Goal: Transaction & Acquisition: Purchase product/service

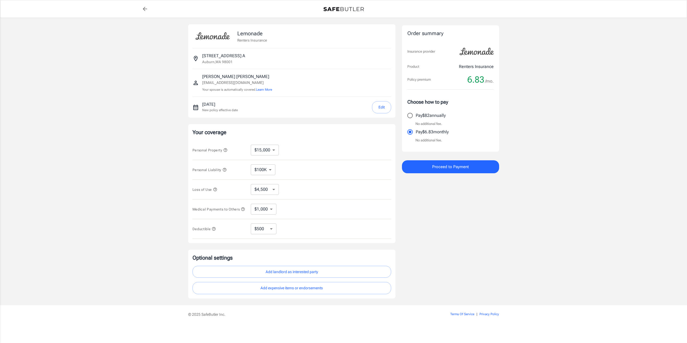
select select "15000"
select select "500"
click at [274, 145] on select "$10,000 $15,000 $20,000 $25,000 $30,000 $40,000 $50,000 $100K $150K $200K $250K" at bounding box center [265, 150] width 28 height 11
select select "50000"
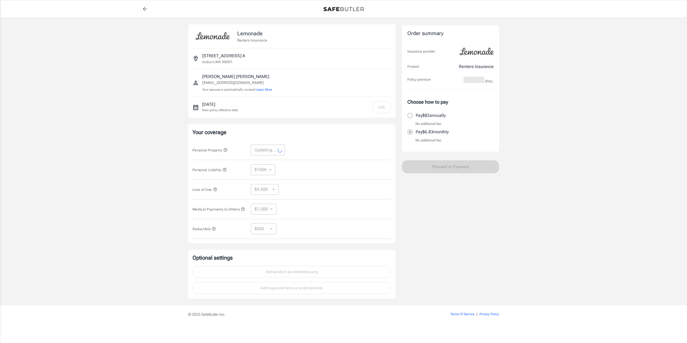
select select "50000"
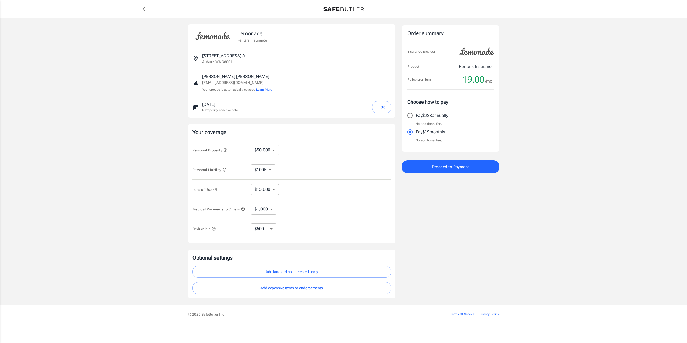
click at [270, 193] on select "$15,000 $21,000 $30,000 $42,000 $57,000 $78,000 $105K $141K $189K $198K" at bounding box center [265, 189] width 28 height 11
select select "21000"
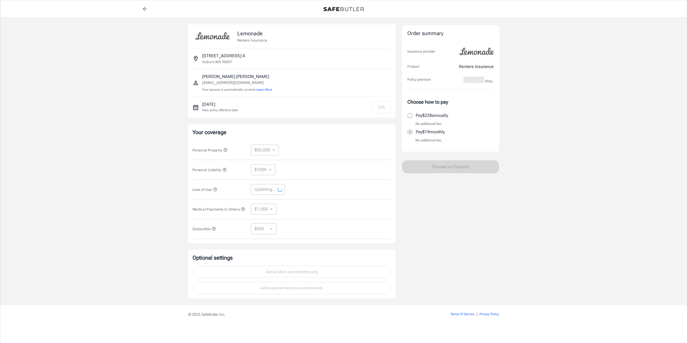
select select "21000"
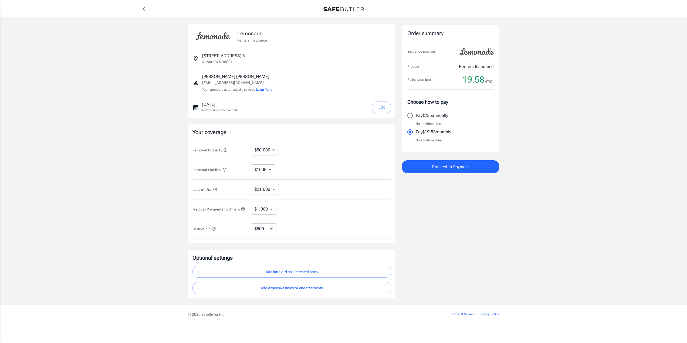
click at [271, 154] on select "$10,000 $15,000 $20,000 $25,000 $30,000 $40,000 $50,000 $100K $150K $200K $250K" at bounding box center [265, 150] width 28 height 11
click at [224, 151] on span "Personal Property" at bounding box center [209, 150] width 35 height 4
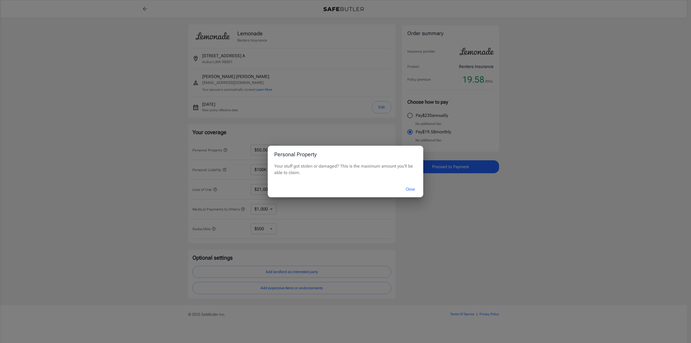
click at [234, 135] on div "Personal Property Your stuff got stolen or damaged? This is the maximum amount …" at bounding box center [345, 171] width 691 height 343
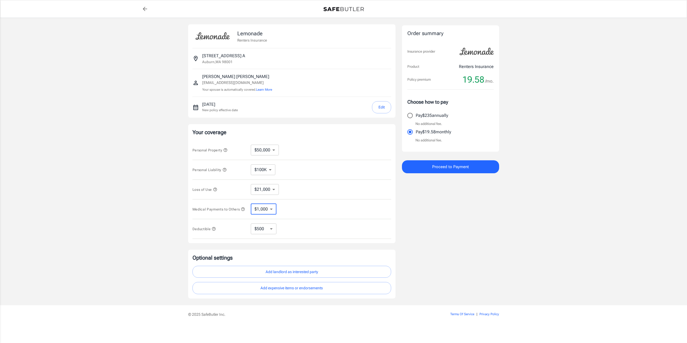
click at [266, 210] on select "$1,000 $2,000 $3,000 $4,000 $5,000" at bounding box center [264, 209] width 26 height 11
click at [197, 212] on button "Medical Payments to Others" at bounding box center [218, 209] width 53 height 6
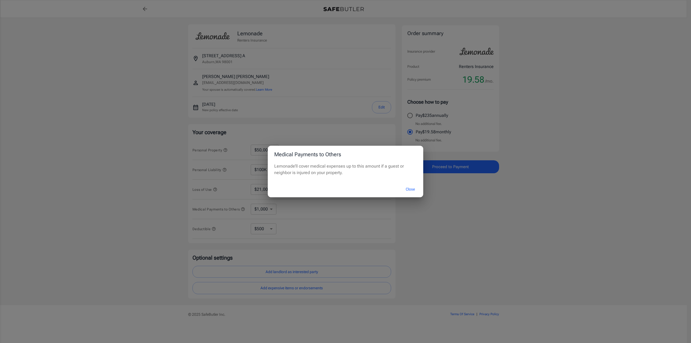
click at [144, 189] on div "Medical Payments to Others Lemonade’ll cover medical expenses up to this amount…" at bounding box center [345, 171] width 691 height 343
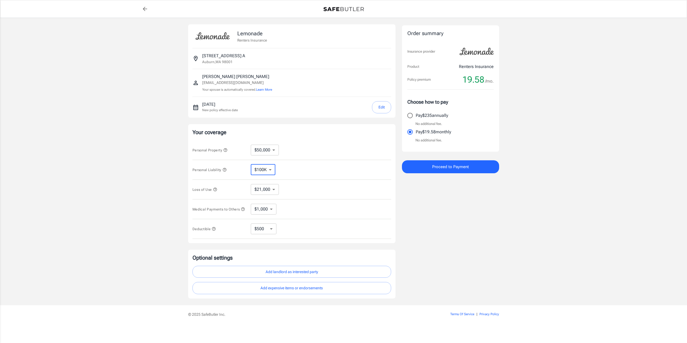
click at [266, 166] on select "$100K $200K $300K $400K $500K $1M" at bounding box center [263, 169] width 25 height 11
click at [294, 169] on div "Personal Liability $100K $200K $300K $400K $500K $1M ​" at bounding box center [291, 170] width 199 height 20
click at [227, 170] on icon "button" at bounding box center [224, 170] width 4 height 4
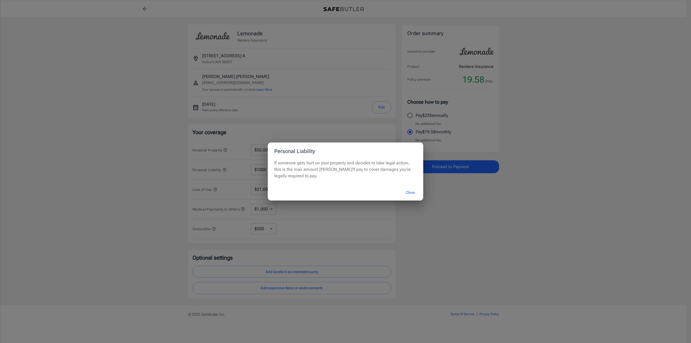
click at [165, 163] on div "Personal Liability If someone gets hurt on your property and decides to take le…" at bounding box center [345, 171] width 691 height 343
